Goal: Information Seeking & Learning: Learn about a topic

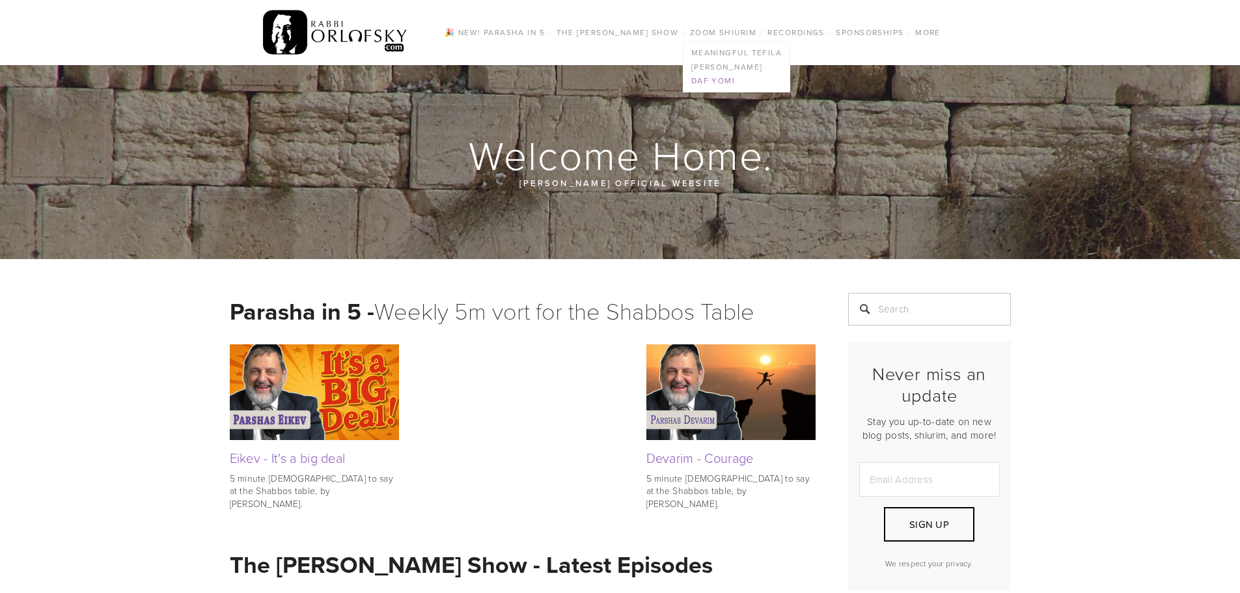
click at [712, 79] on link "Daf Yomi" at bounding box center [737, 81] width 106 height 14
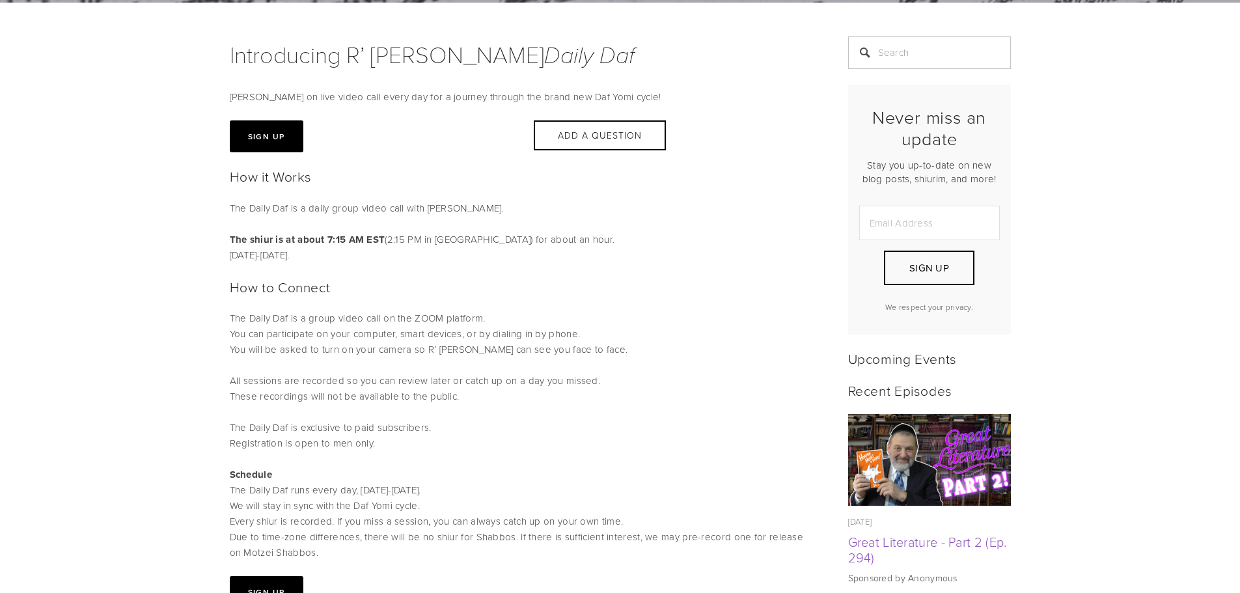
scroll to position [326, 0]
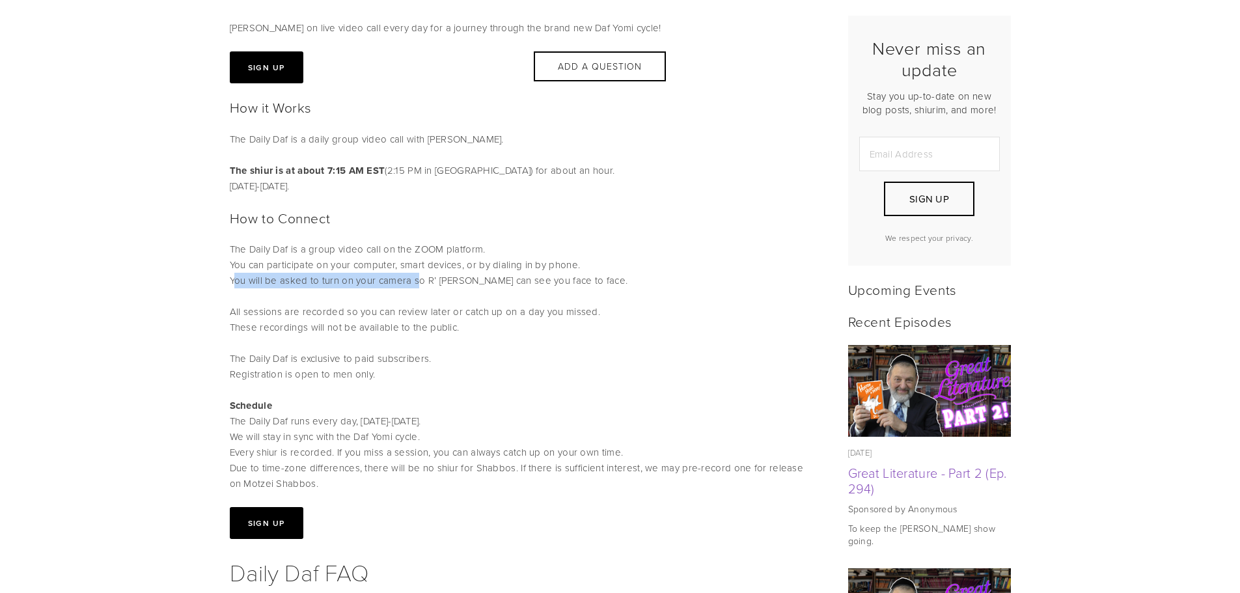
drag, startPoint x: 234, startPoint y: 277, endPoint x: 417, endPoint y: 285, distance: 183.1
click at [417, 285] on p "The Daily Daf is a group video call on the ZOOM platform. You can participate o…" at bounding box center [523, 289] width 586 height 94
drag, startPoint x: 259, startPoint y: 315, endPoint x: 419, endPoint y: 306, distance: 159.8
click at [419, 306] on p "The Daily Daf is a group video call on the ZOOM platform. You can participate o…" at bounding box center [523, 289] width 586 height 94
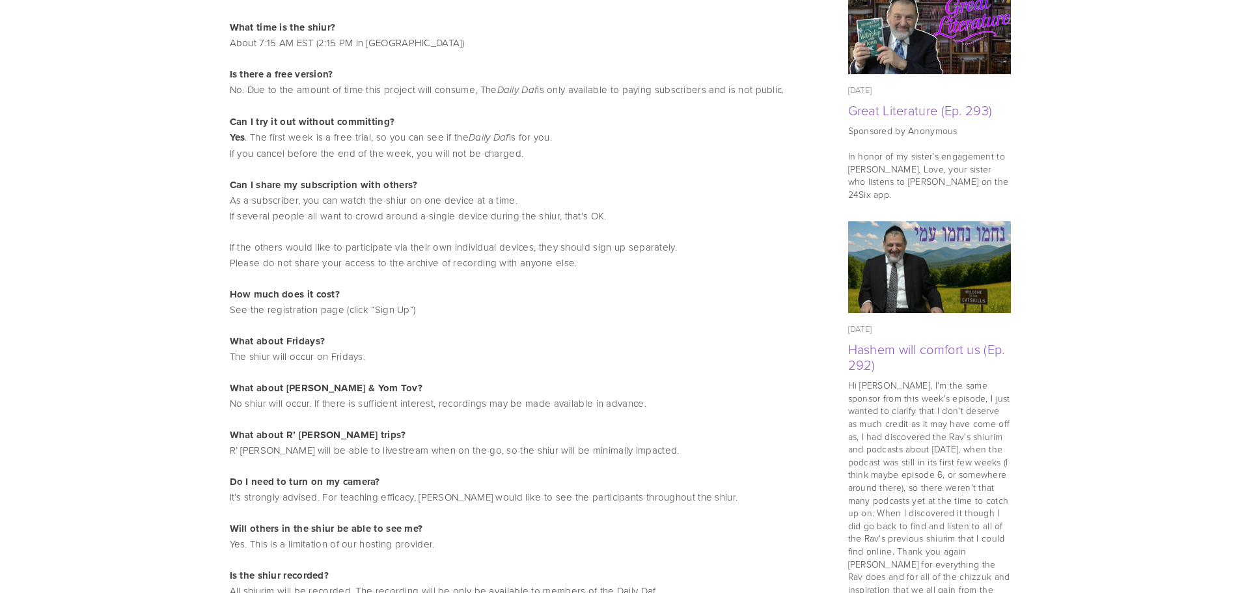
scroll to position [586, 0]
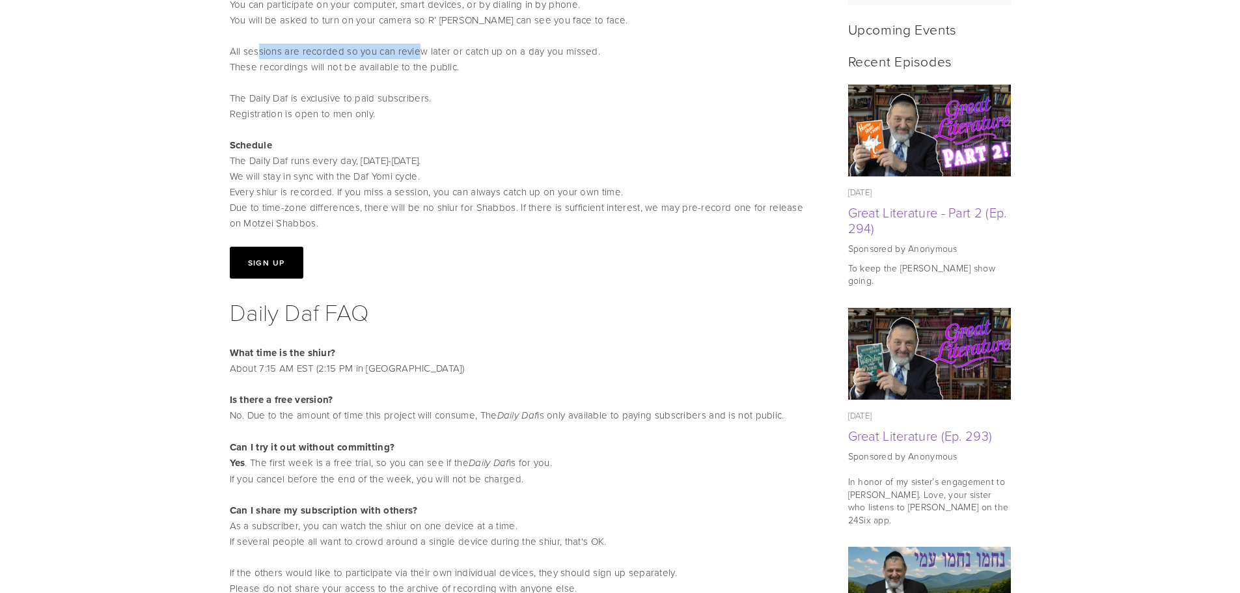
click at [269, 250] on button "Sign Up" at bounding box center [267, 263] width 74 height 32
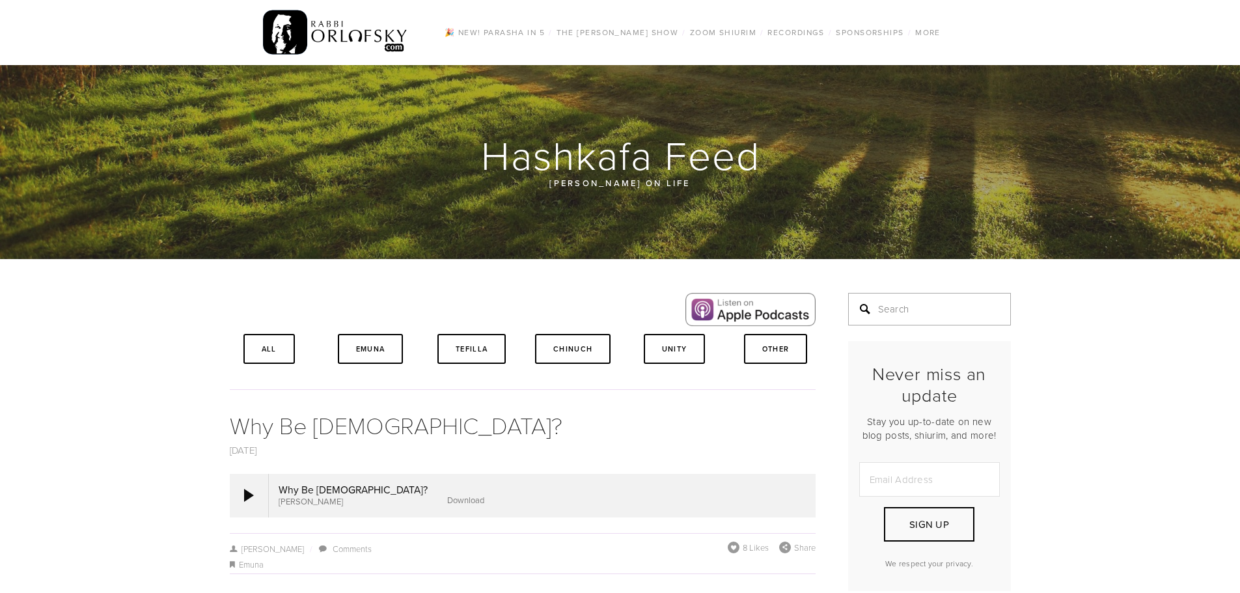
click at [911, 314] on input "Search" at bounding box center [929, 309] width 163 height 33
click at [895, 312] on input "plotonic relations" at bounding box center [929, 309] width 163 height 33
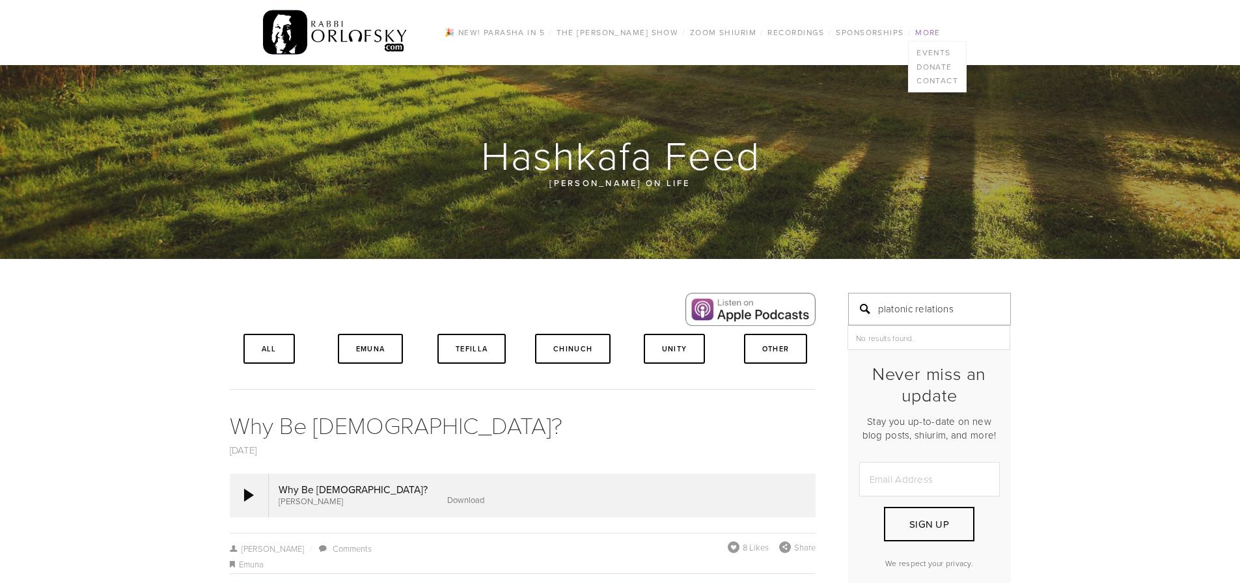
type input "platonic relations"
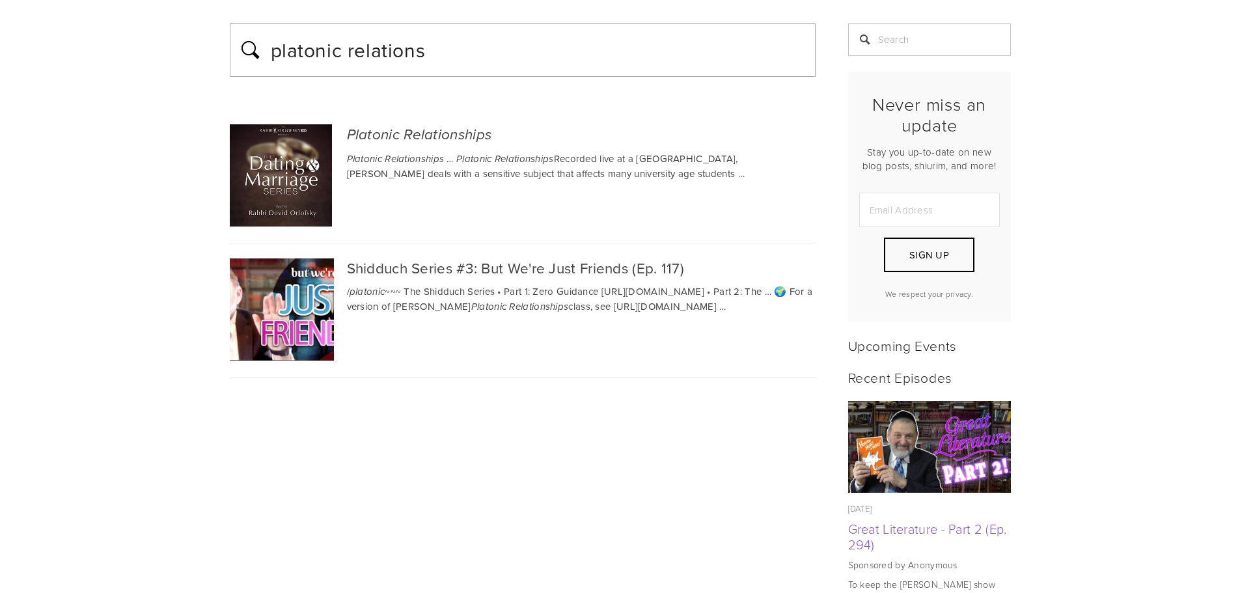
scroll to position [65, 0]
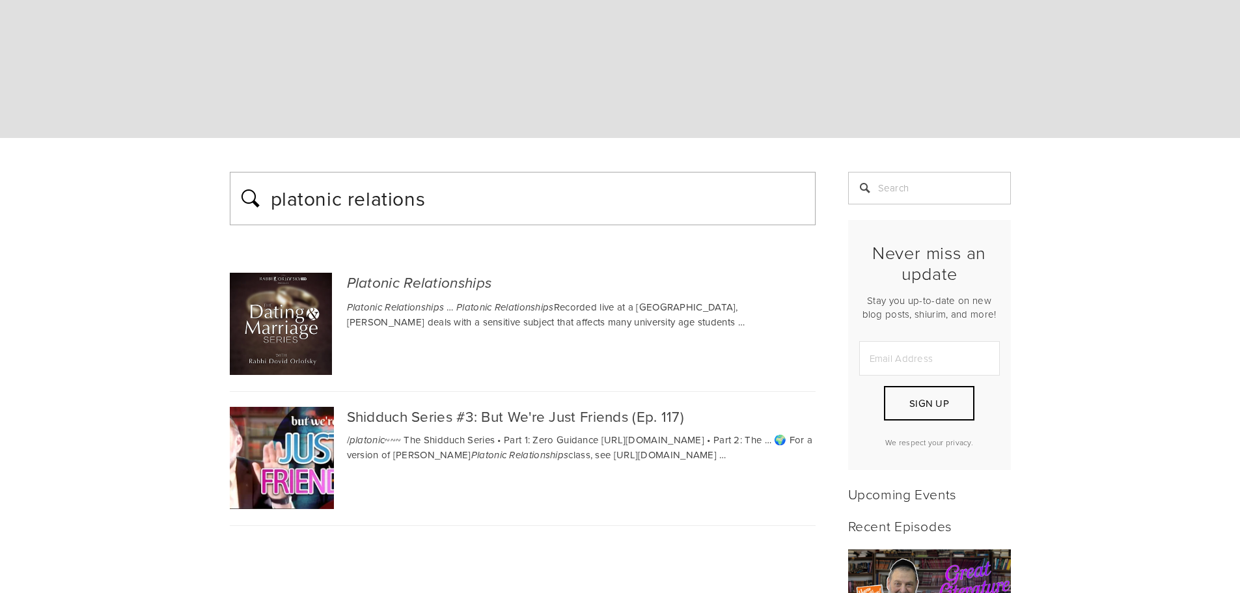
click at [432, 316] on span "Platonic Relationships Recorded live at a Jerusalem Seminary, Rabbi Orlofsky de…" at bounding box center [542, 314] width 391 height 29
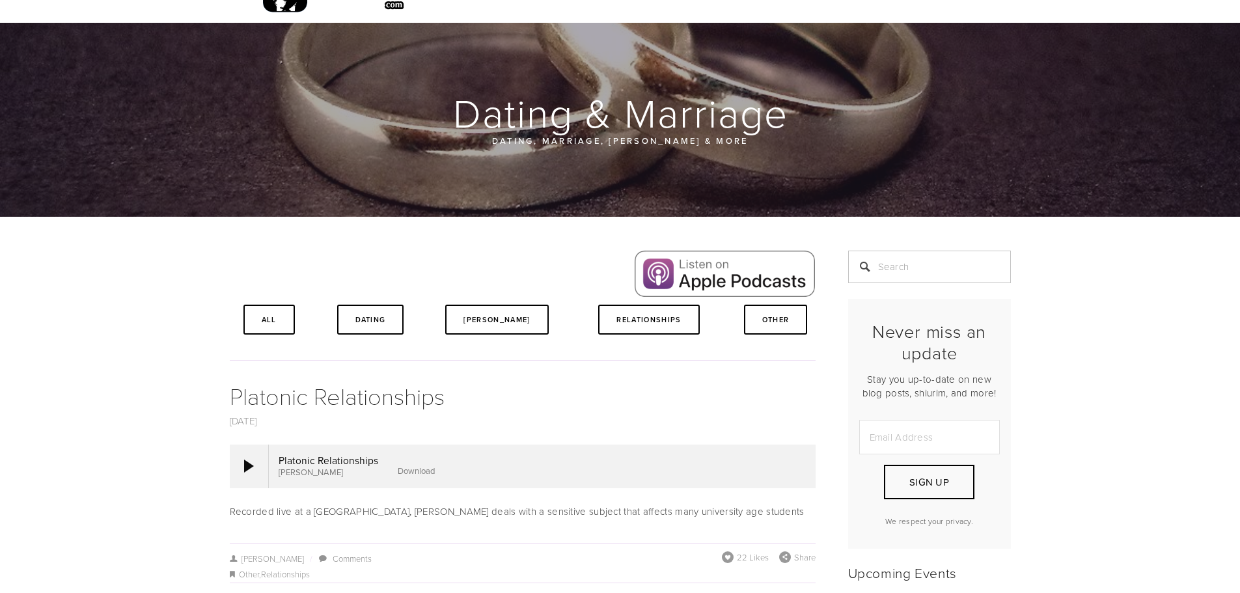
scroll to position [65, 0]
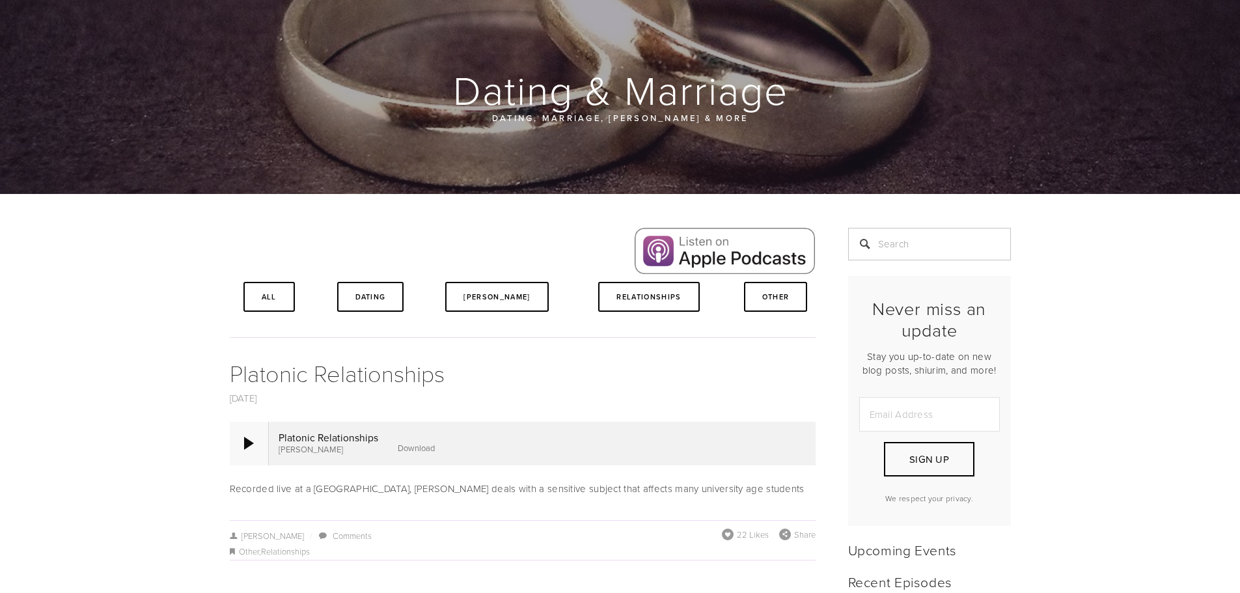
click at [257, 441] on div at bounding box center [249, 443] width 39 height 43
click at [247, 441] on div at bounding box center [249, 443] width 10 height 13
click at [242, 447] on div at bounding box center [249, 443] width 39 height 43
